Goal: Task Accomplishment & Management: Use online tool/utility

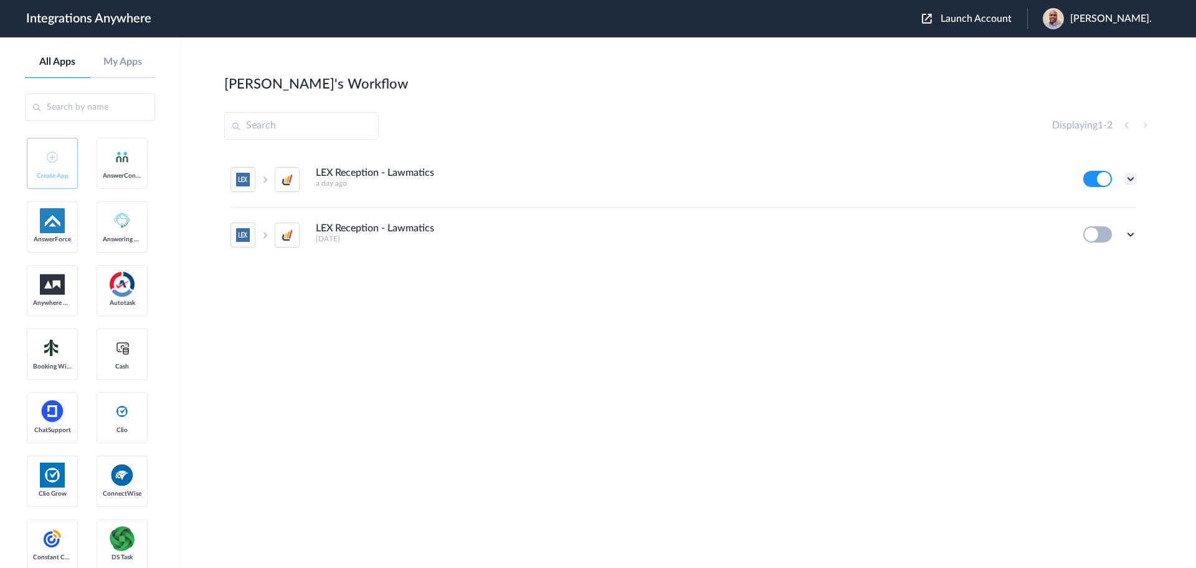
click at [1128, 179] on icon at bounding box center [1131, 179] width 12 height 12
click at [1098, 209] on li "Edit" at bounding box center [1096, 207] width 81 height 23
click at [1098, 11] on div "Patrick Asukujnr." at bounding box center [1103, 18] width 121 height 21
click at [997, 14] on span "Launch Account" at bounding box center [976, 19] width 71 height 10
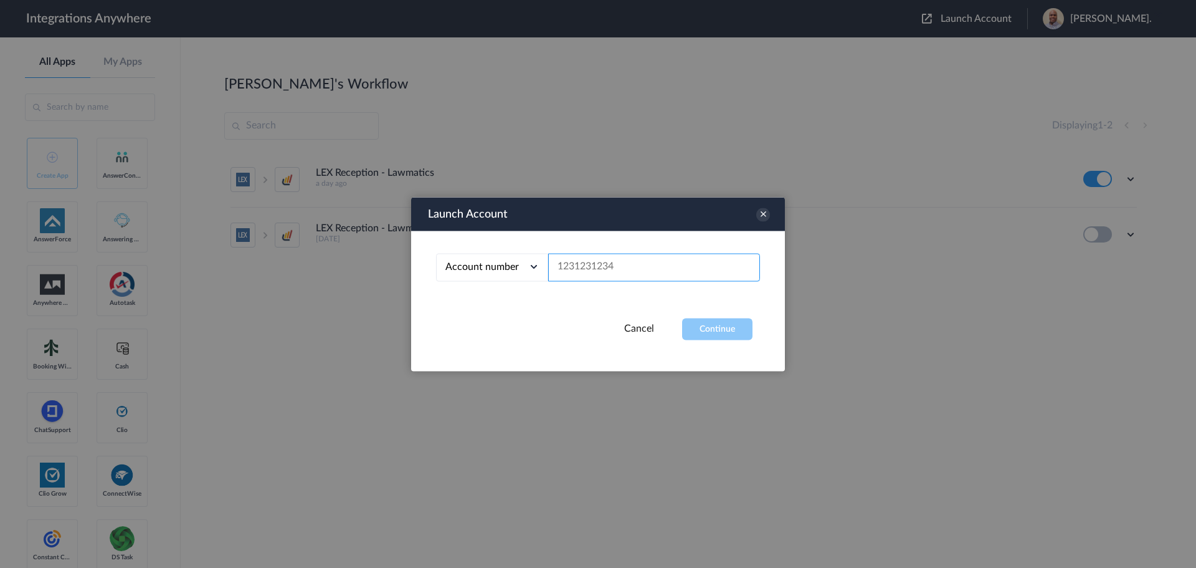
paste input "1210008068"
type input "1210008068"
click at [709, 326] on button "Continue" at bounding box center [717, 329] width 70 height 22
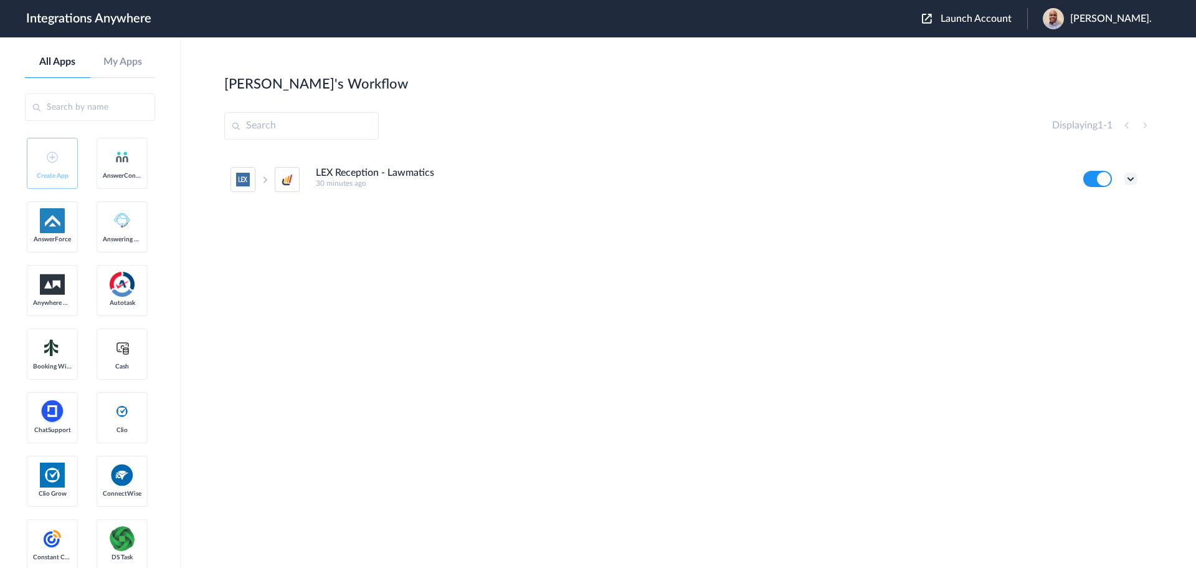
click at [1129, 177] on icon at bounding box center [1131, 179] width 12 height 12
click at [1109, 206] on li "Edit" at bounding box center [1096, 207] width 81 height 23
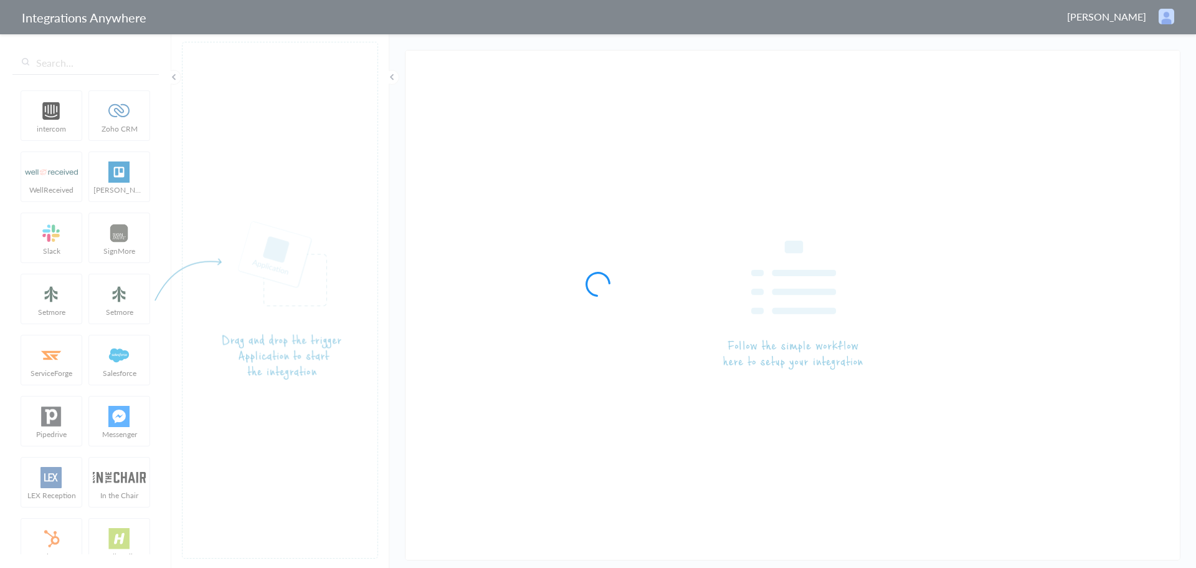
type input "LEX Reception - Lawmatics"
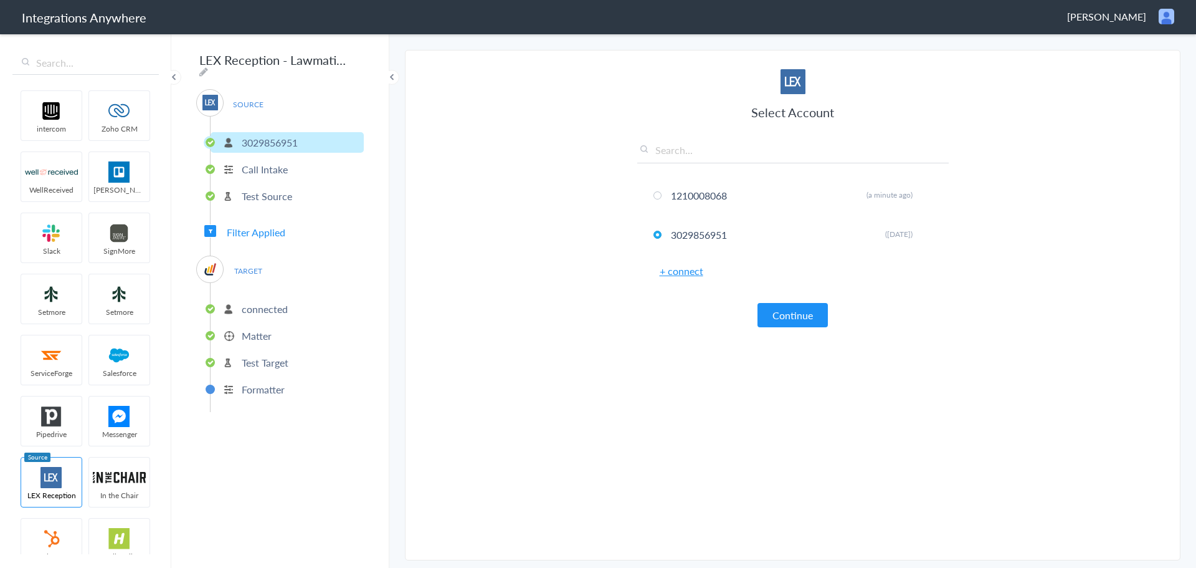
click at [793, 316] on button "Continue" at bounding box center [793, 315] width 70 height 24
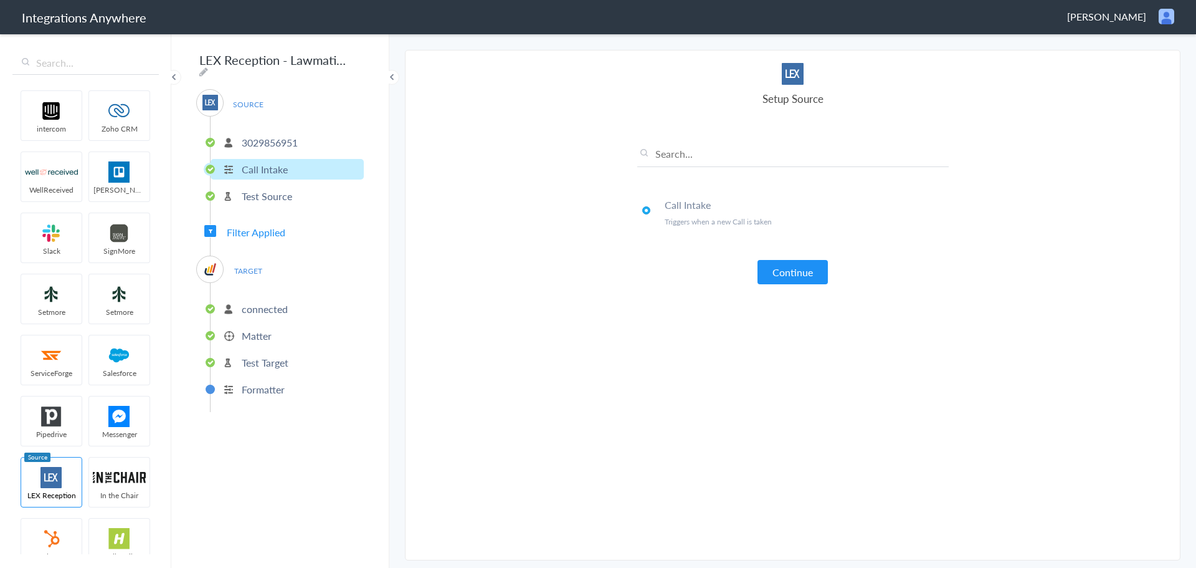
click at [785, 274] on button "Continue" at bounding box center [793, 272] width 70 height 24
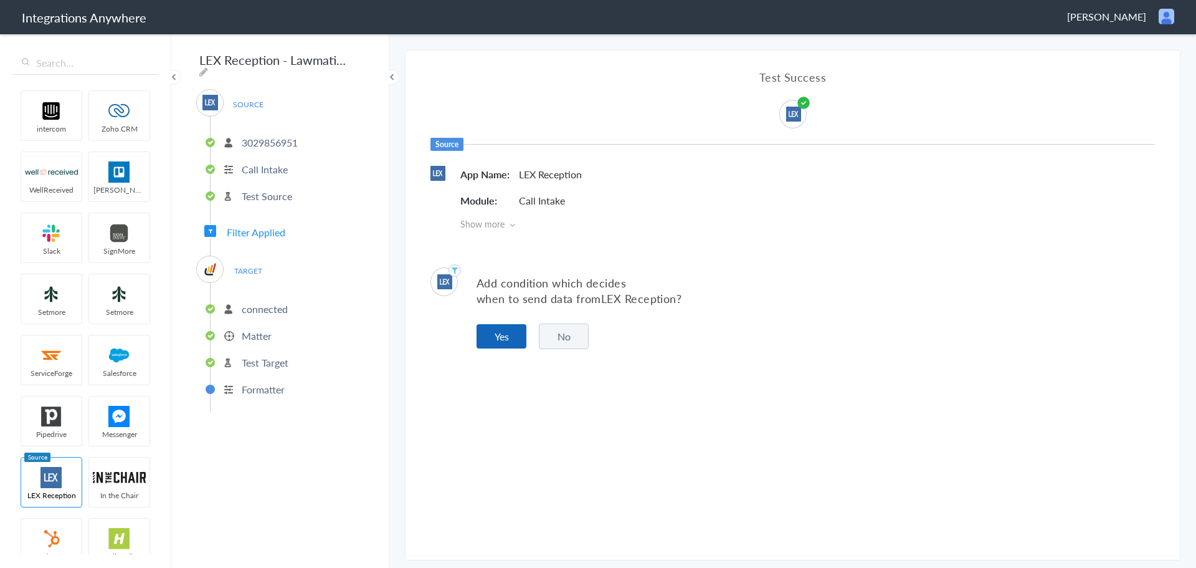
click at [497, 338] on button "Yes" at bounding box center [502, 336] width 50 height 24
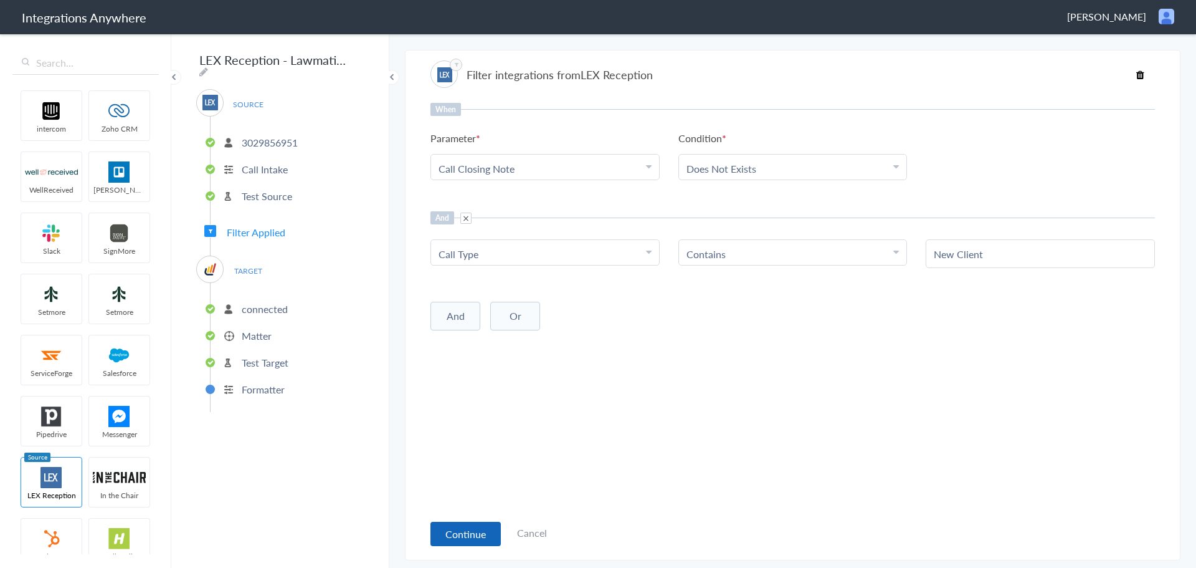
click at [458, 529] on button "Continue" at bounding box center [466, 533] width 70 height 24
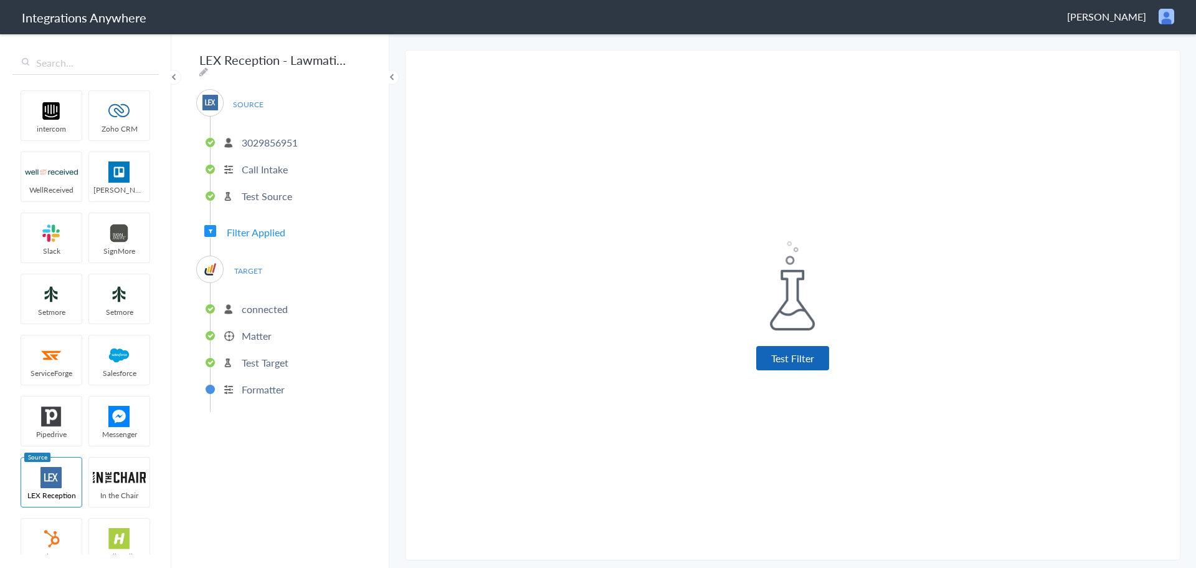
click at [797, 360] on button "Test Filter" at bounding box center [792, 358] width 73 height 24
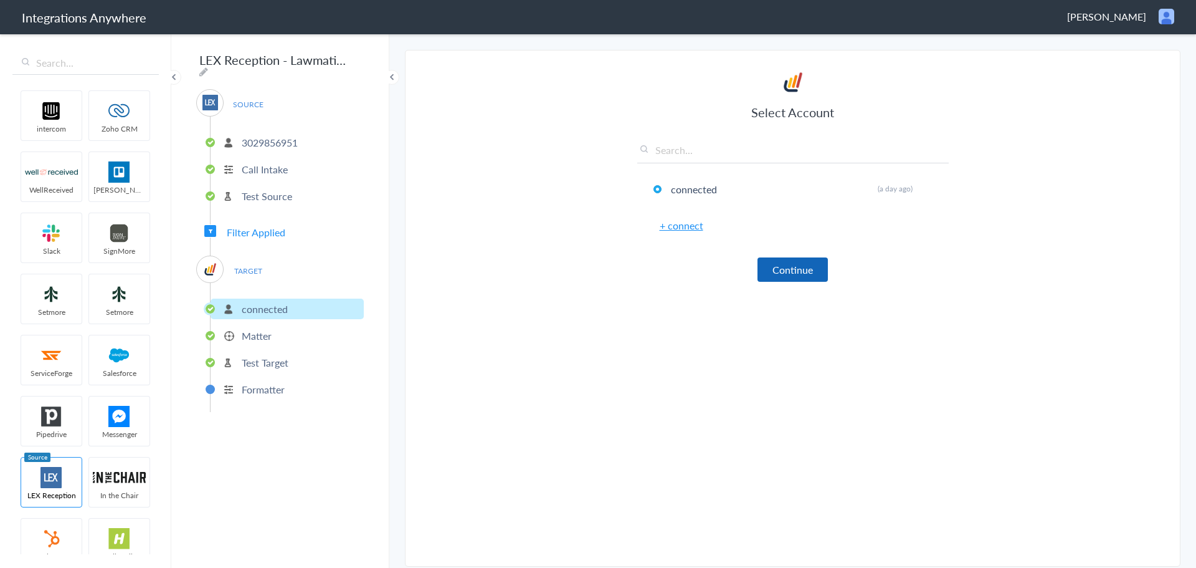
click at [773, 266] on button "Continue" at bounding box center [793, 269] width 70 height 24
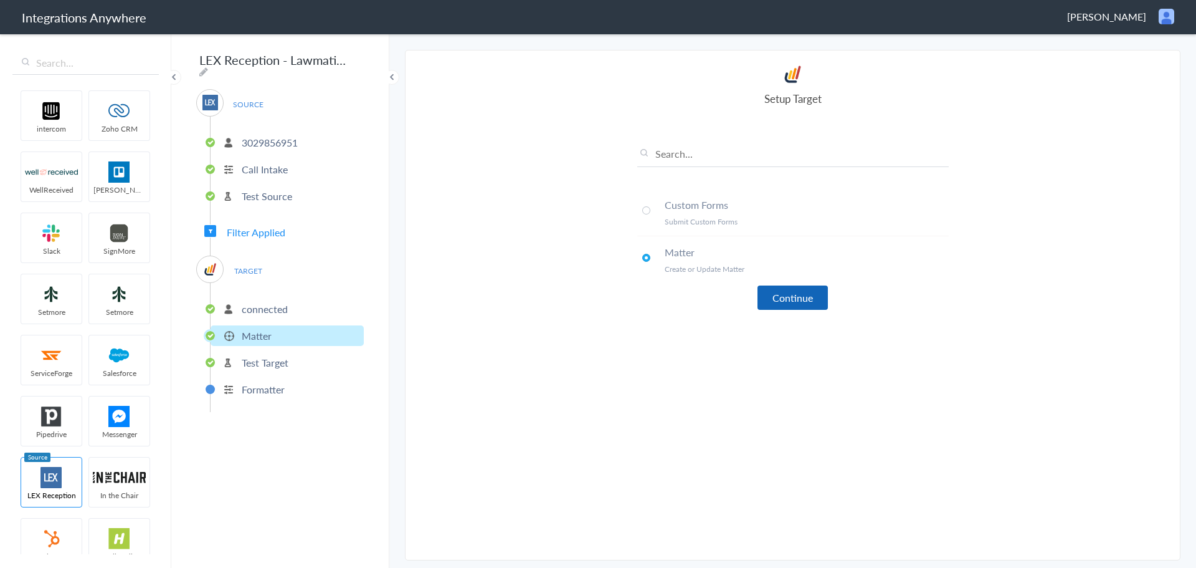
click at [784, 291] on button "Continue" at bounding box center [793, 297] width 70 height 24
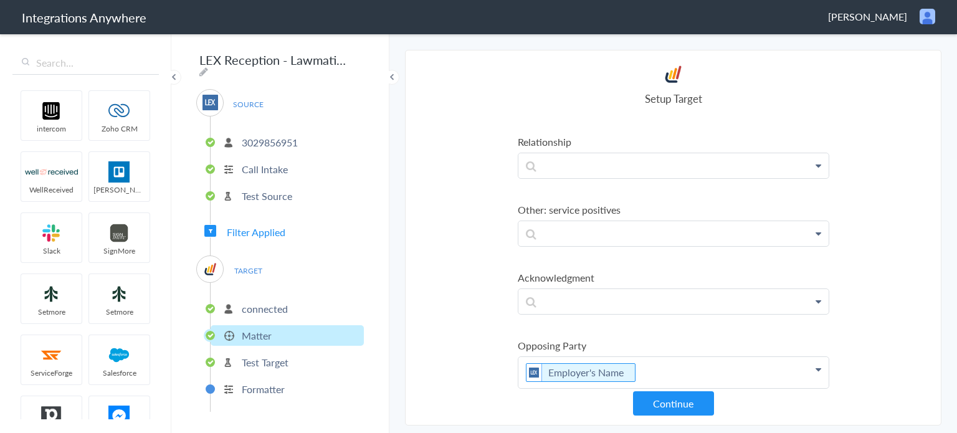
scroll to position [2520, 0]
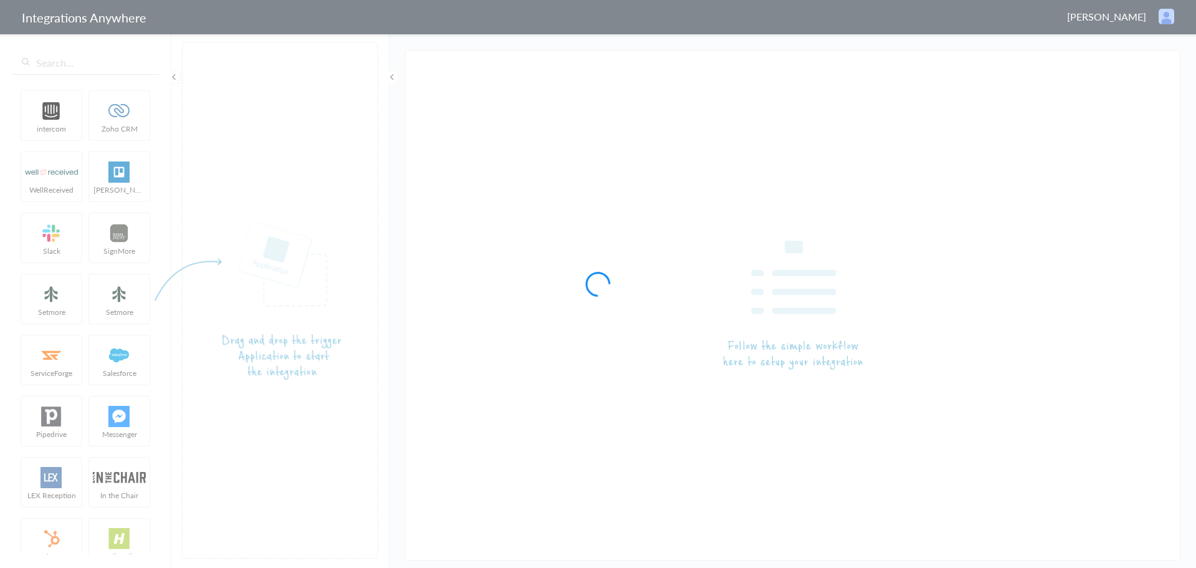
type input "LEX Reception - Lawmatics"
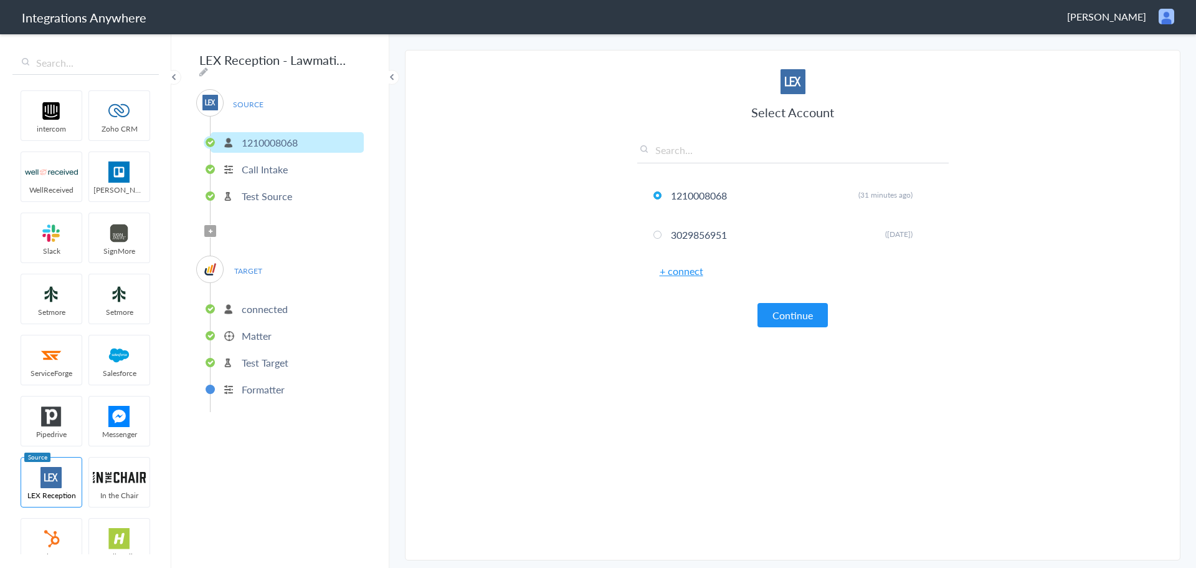
click at [293, 194] on li "Test Source" at bounding box center [287, 196] width 153 height 21
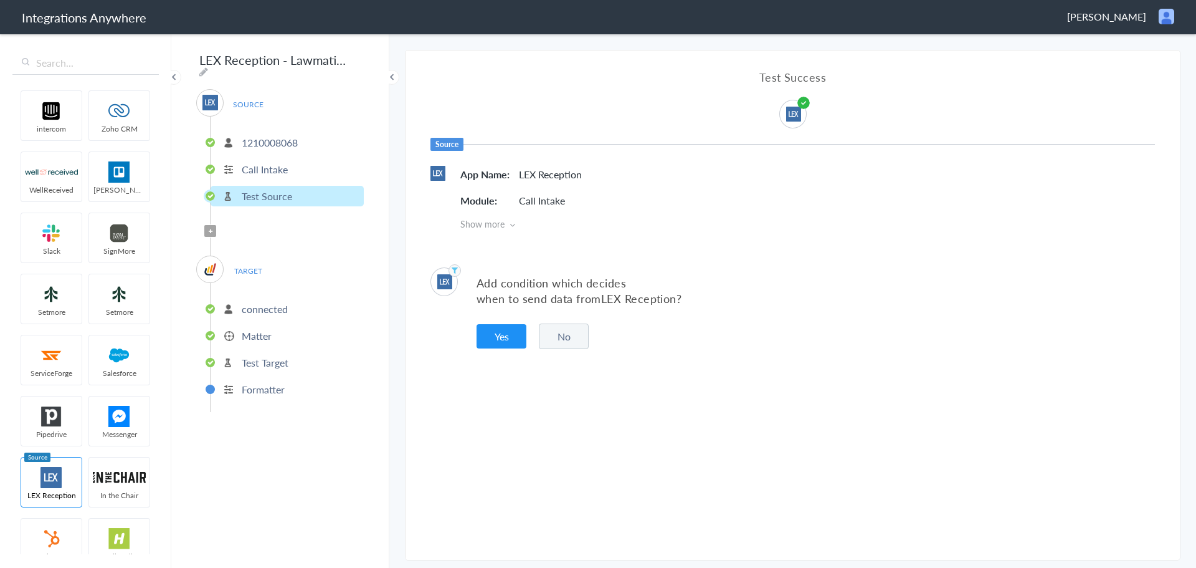
click at [500, 339] on button "Yes" at bounding box center [502, 336] width 50 height 24
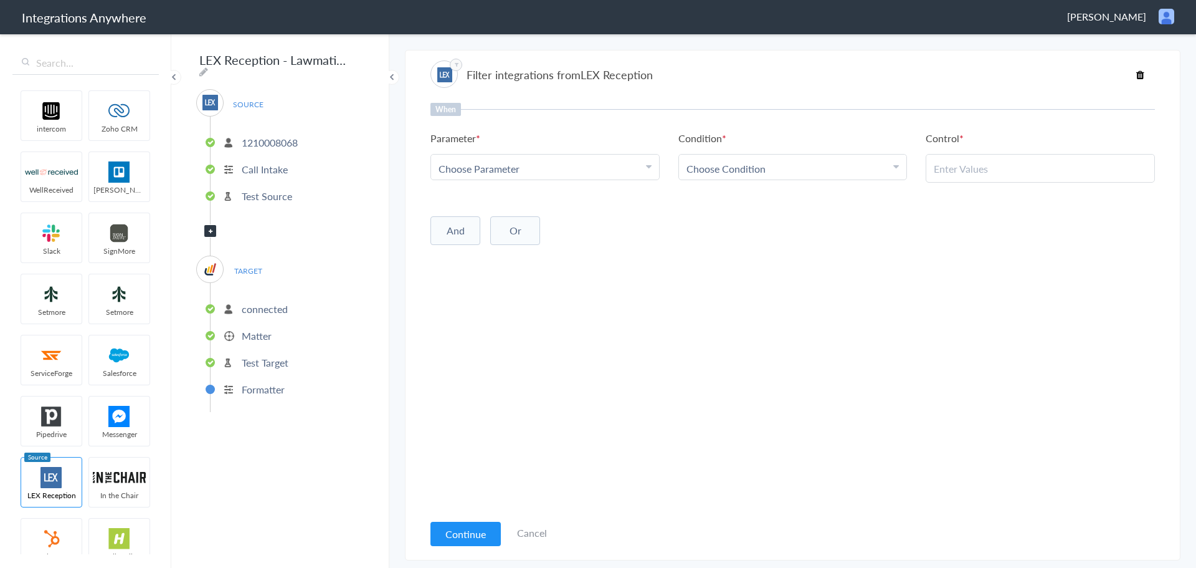
click at [634, 174] on div "Choose Parameter" at bounding box center [545, 168] width 213 height 14
click at [581, 201] on input "text" at bounding box center [545, 202] width 228 height 27
click at [754, 162] on span "Choose Condition" at bounding box center [726, 168] width 79 height 14
click at [794, 277] on link "Does Not Exists" at bounding box center [793, 283] width 228 height 27
click at [460, 226] on button "And" at bounding box center [456, 228] width 50 height 29
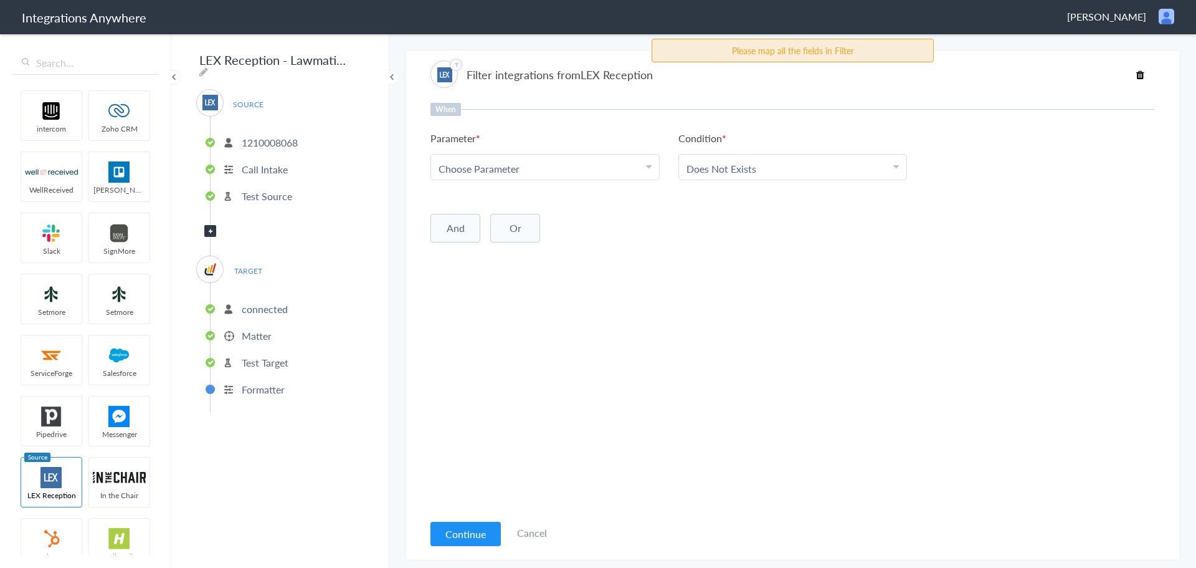
click at [1029, 153] on ul "Parameter Choose Parameter First Name Last Name Email Phone Employer's Name Bes…" at bounding box center [793, 155] width 725 height 49
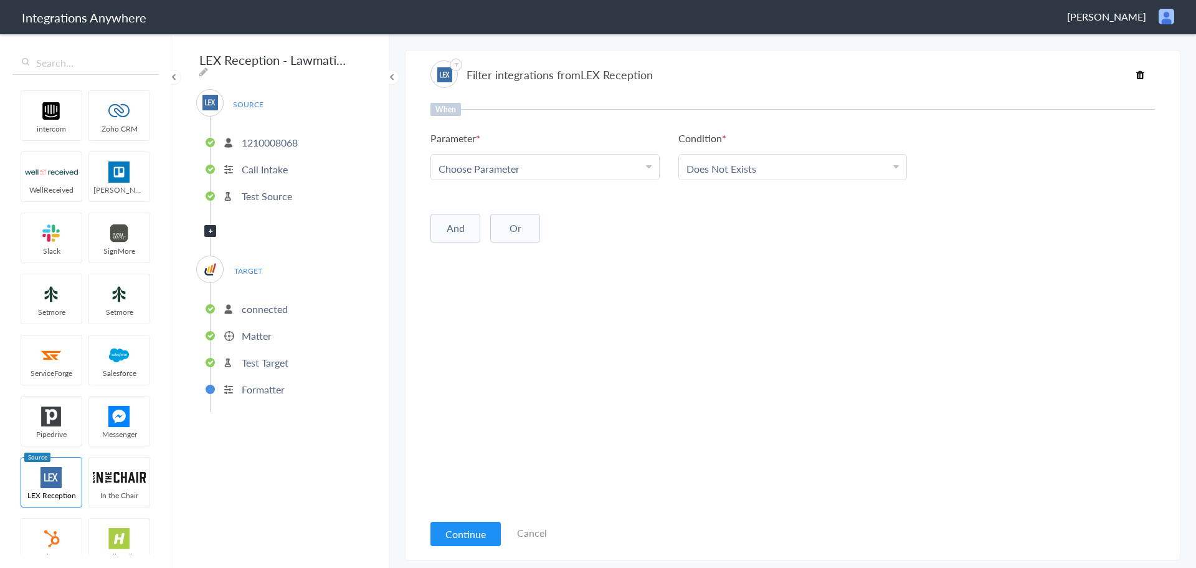
click at [547, 173] on div "Choose Parameter" at bounding box center [545, 168] width 213 height 14
click at [500, 198] on input "text" at bounding box center [545, 202] width 228 height 27
type input "call clos"
click at [493, 225] on link "Call Closing Note" at bounding box center [545, 229] width 228 height 27
click at [461, 232] on button "And" at bounding box center [456, 228] width 50 height 29
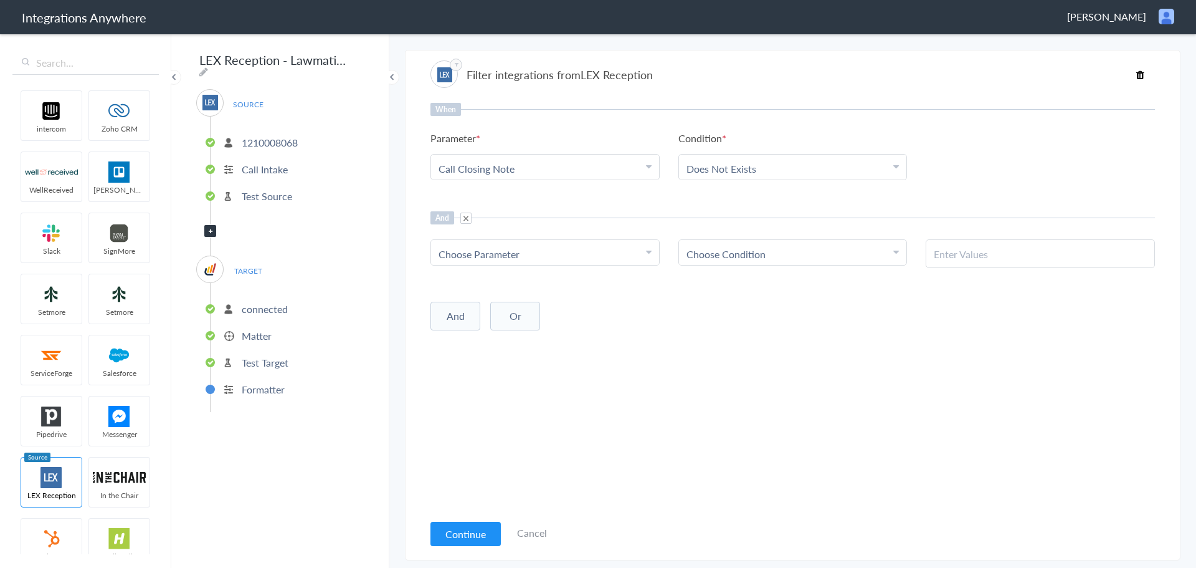
click at [517, 250] on span "Choose Parameter" at bounding box center [479, 254] width 81 height 14
click at [505, 284] on input "text" at bounding box center [545, 288] width 228 height 27
type input "call type"
click at [610, 256] on div "Choose Parameter" at bounding box center [545, 254] width 213 height 14
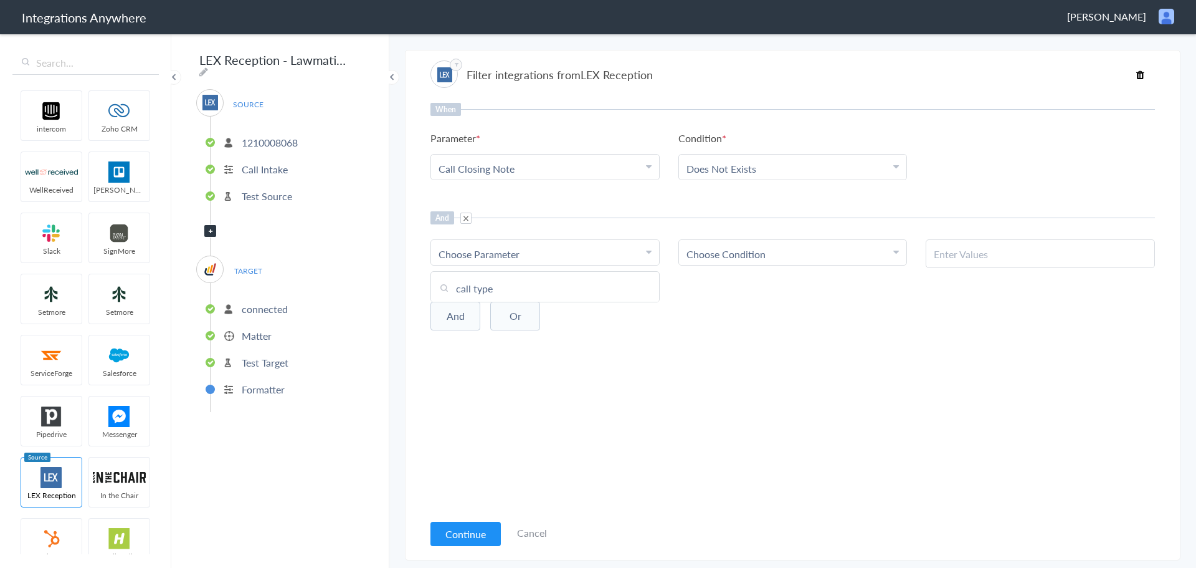
click at [740, 328] on div "And Or Add Filter" at bounding box center [793, 314] width 725 height 31
click at [467, 528] on button "Continue" at bounding box center [466, 533] width 70 height 24
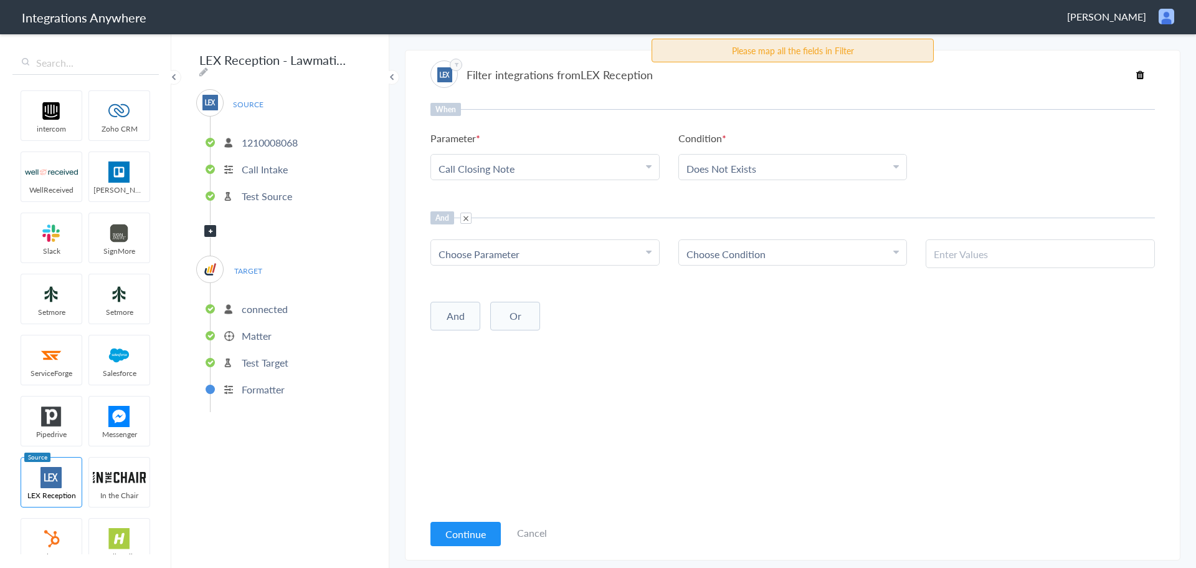
click at [469, 219] on span at bounding box center [465, 217] width 11 height 11
click at [459, 533] on button "Continue" at bounding box center [466, 533] width 70 height 24
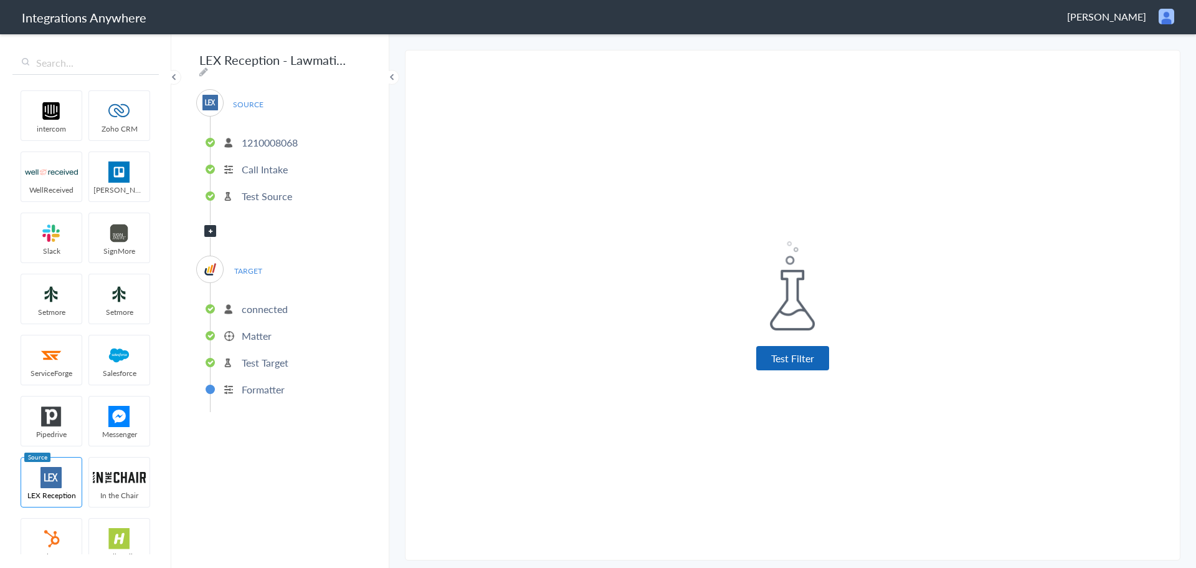
click at [792, 363] on button "Test Filter" at bounding box center [792, 358] width 73 height 24
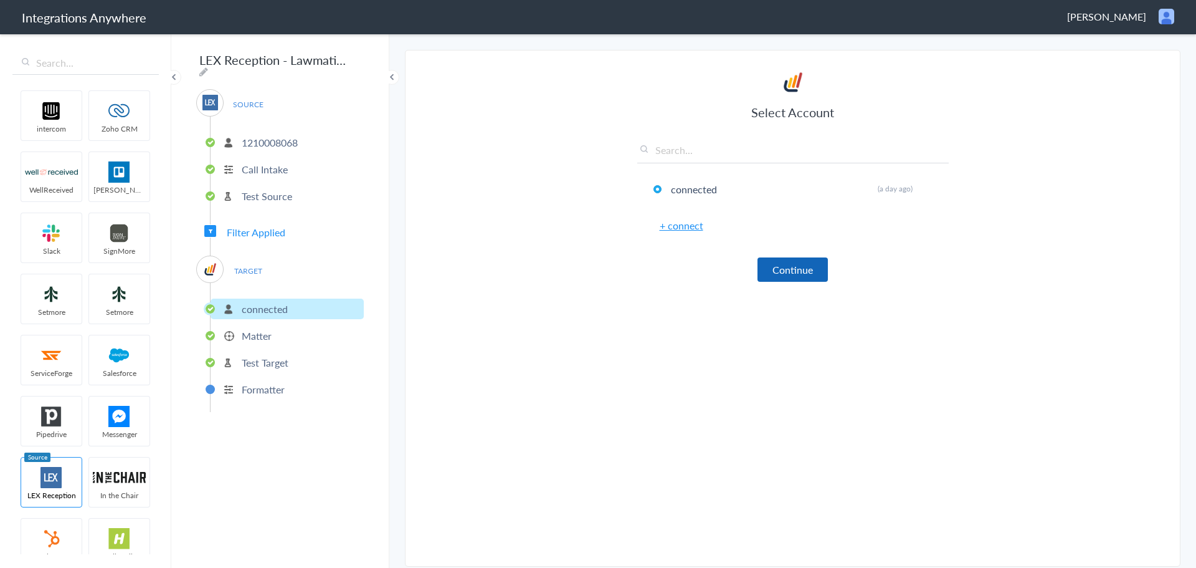
click at [797, 272] on button "Continue" at bounding box center [793, 269] width 70 height 24
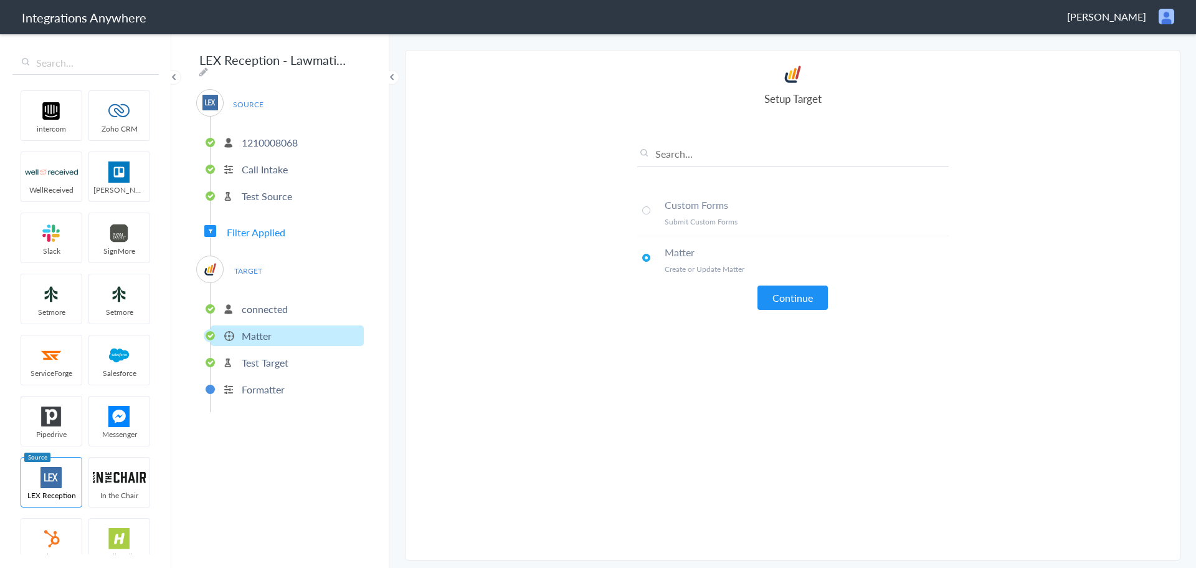
click at [797, 272] on p "Create or Update Matter" at bounding box center [807, 269] width 284 height 11
click at [796, 292] on button "Continue" at bounding box center [793, 297] width 70 height 24
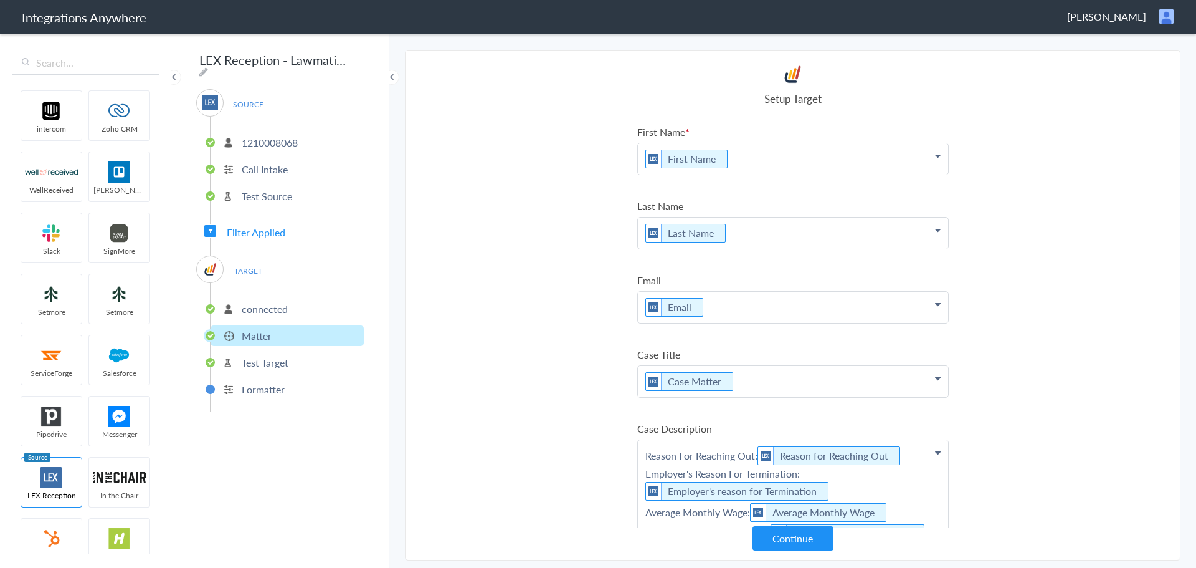
click at [1138, 419] on section "Select Account 1210008068 Rename Delete (31 minutes ago) 3029856951 Rename Dele…" at bounding box center [793, 305] width 776 height 510
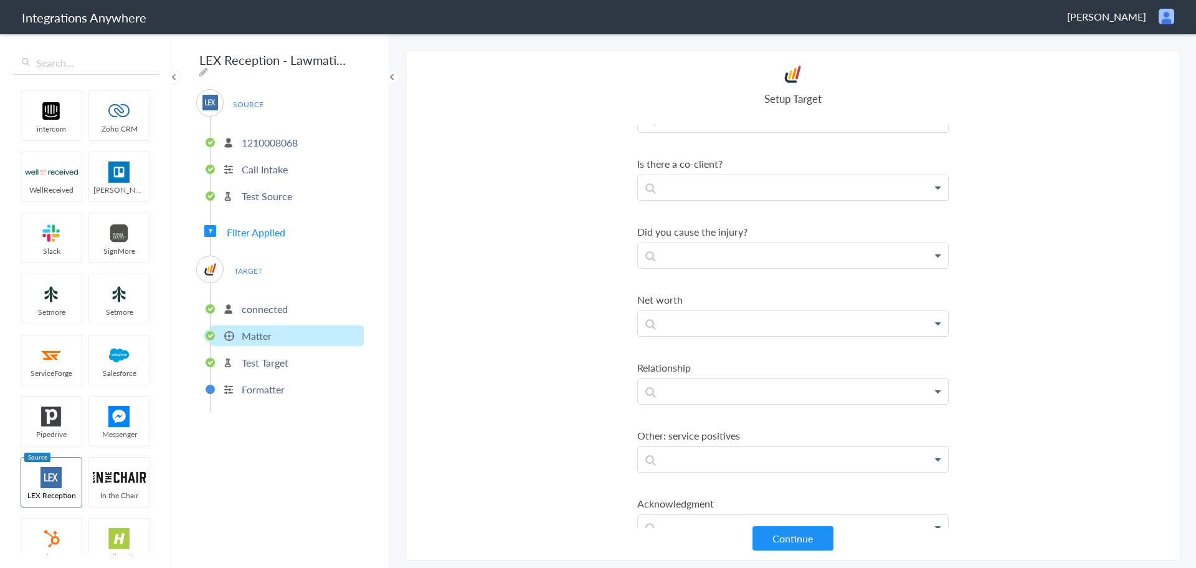
scroll to position [2466, 0]
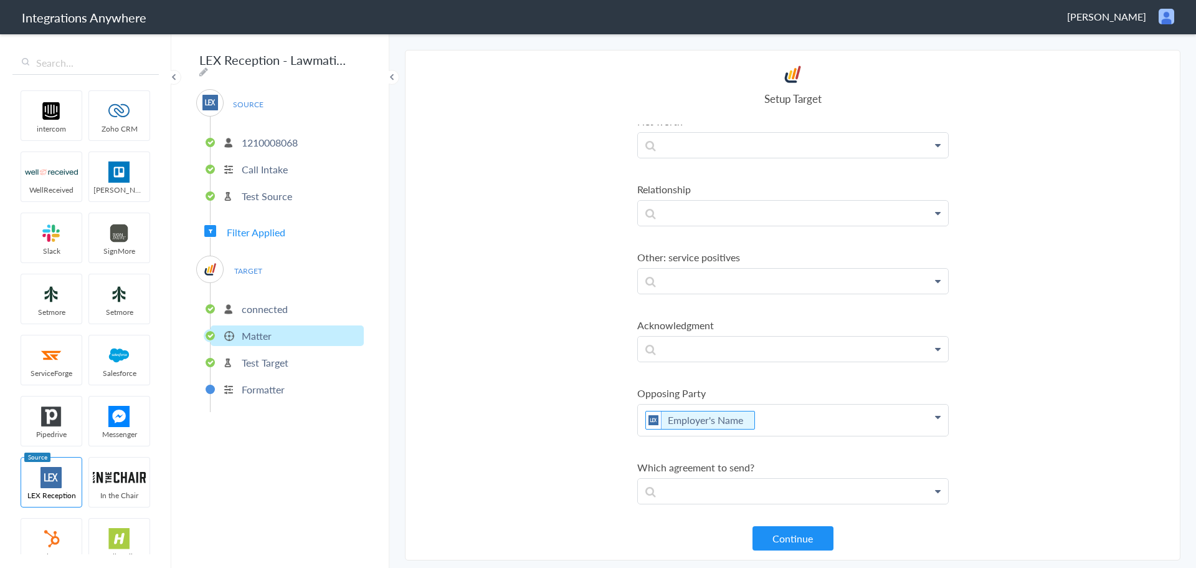
click at [777, 534] on button "Continue" at bounding box center [793, 538] width 81 height 24
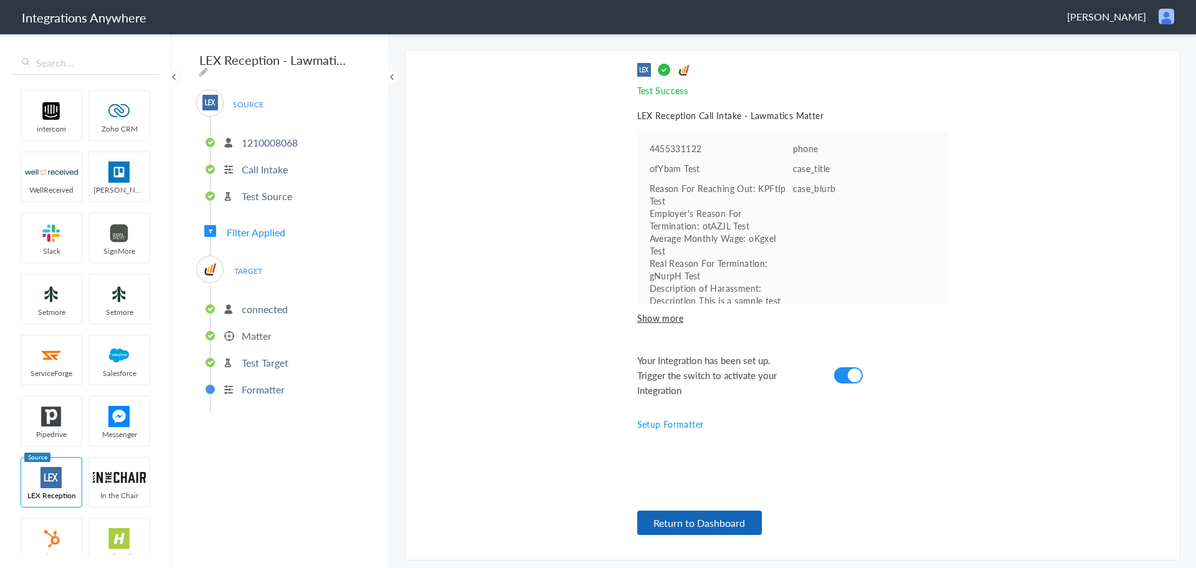
click at [711, 520] on button "Return to Dashboard" at bounding box center [699, 522] width 125 height 24
